Goal: Find specific page/section

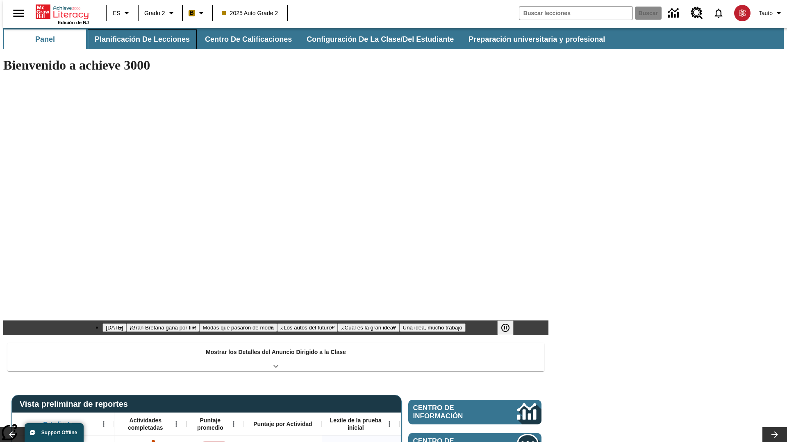
click at [137, 39] on button "Planificación de lecciones" at bounding box center [142, 39] width 109 height 20
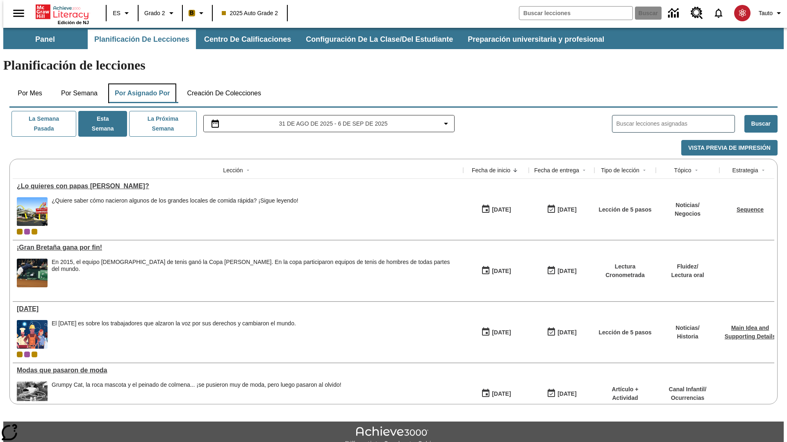
click at [141, 84] on button "Por asignado por" at bounding box center [142, 94] width 68 height 20
type input "El sueño de los animales"
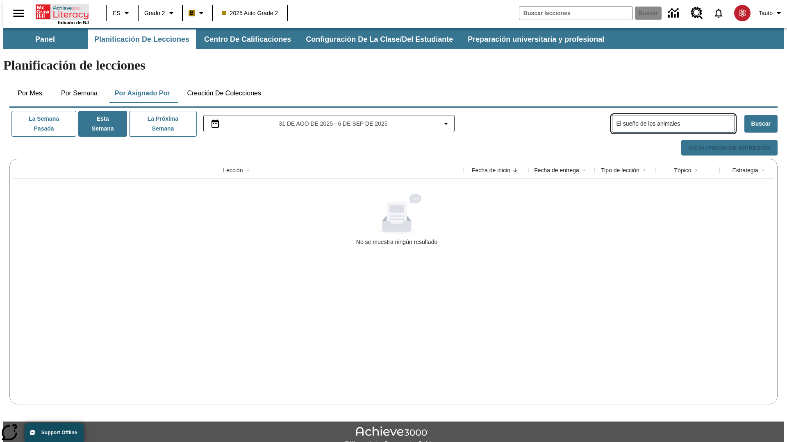
click at [59, 11] on icon "Portada" at bounding box center [63, 12] width 54 height 16
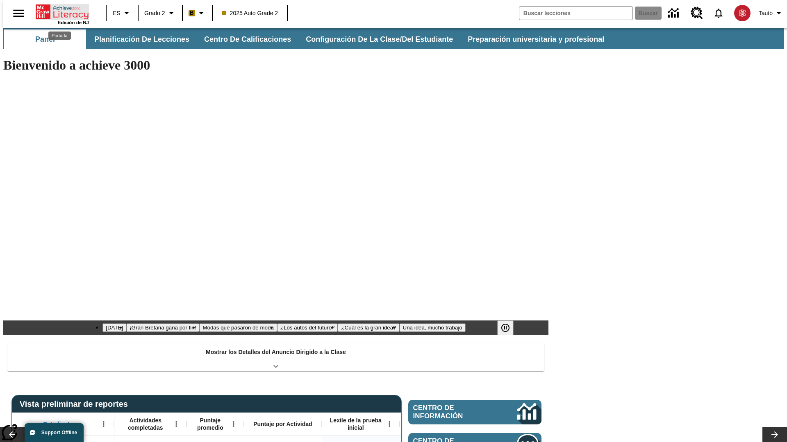
type input "-1"
click at [137, 39] on button "Planificación de lecciones" at bounding box center [142, 39] width 109 height 20
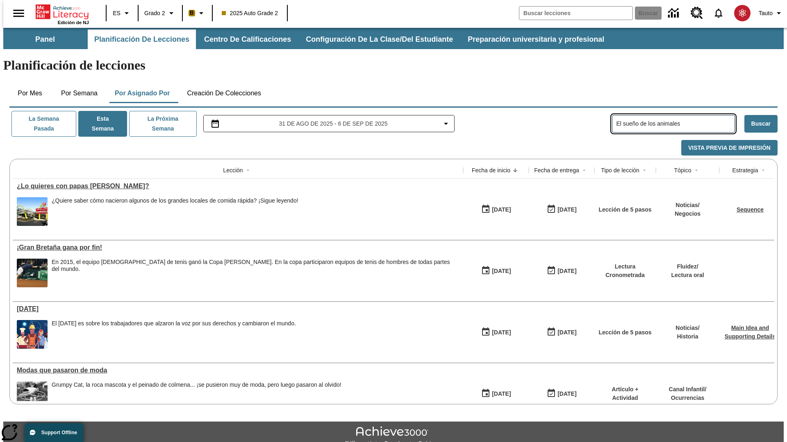
type input "El sueño de los animales"
